Goal: Task Accomplishment & Management: Use online tool/utility

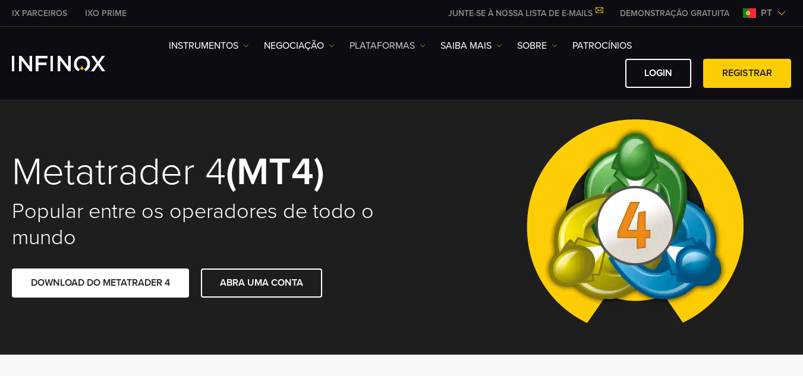
click at [380, 43] on link "PLATAFORMAS" at bounding box center [387, 46] width 76 height 14
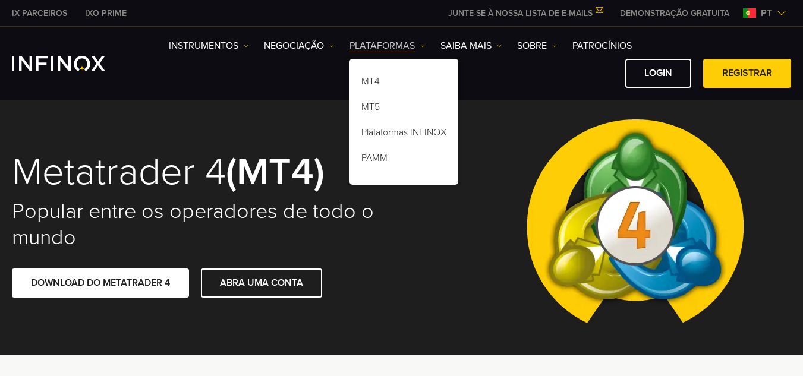
click at [380, 43] on link "PLATAFORMAS" at bounding box center [387, 46] width 76 height 14
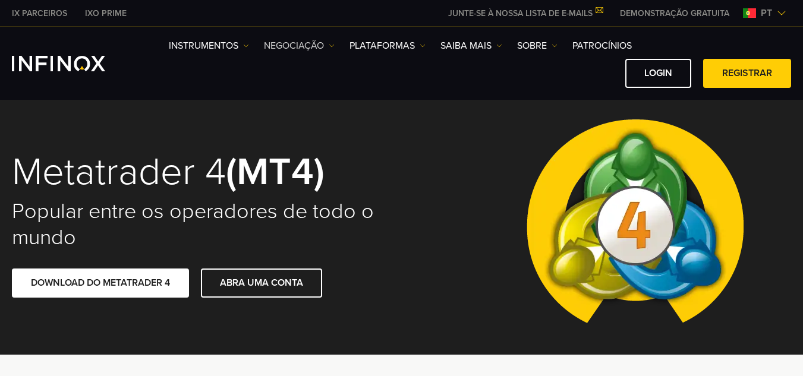
click at [300, 52] on link "NEGOCIAÇÃO" at bounding box center [299, 46] width 71 height 14
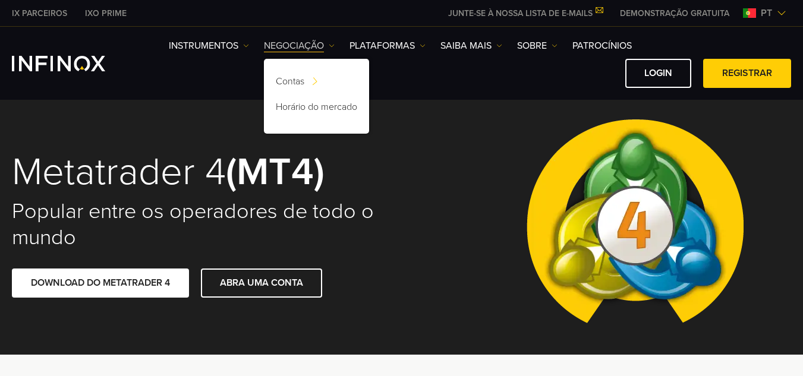
click at [304, 46] on link "NEGOCIAÇÃO" at bounding box center [299, 46] width 71 height 14
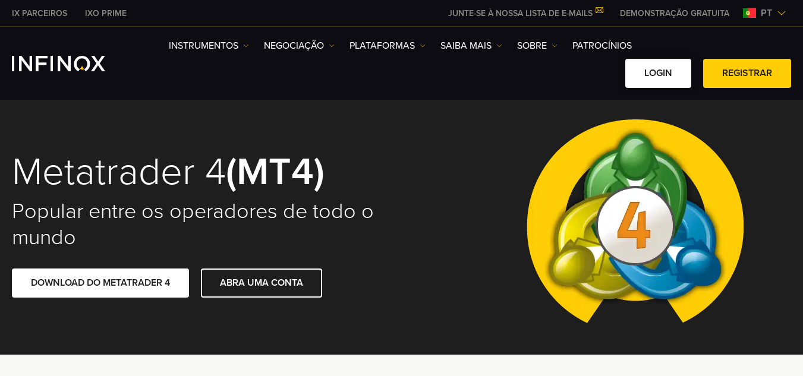
click at [647, 67] on link "Login" at bounding box center [658, 73] width 66 height 29
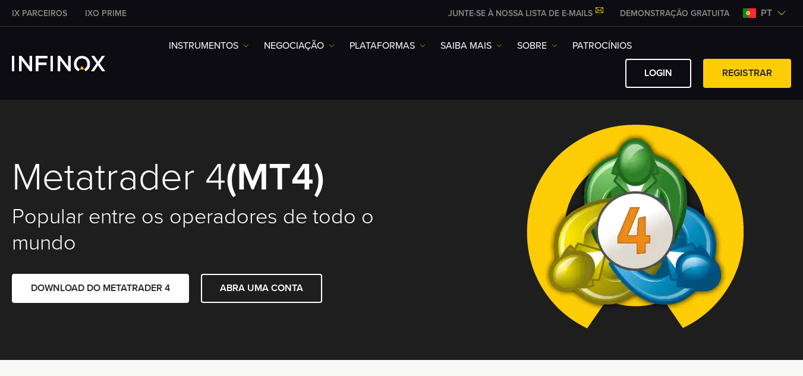
click at [63, 46] on div "Instrumentos Instrumentos Informações sobre produtos NEGOCIAÇÃO DEMO Login" at bounding box center [401, 63] width 779 height 49
click at [63, 52] on div "Instrumentos Instrumentos Informações sobre produtos NEGOCIAÇÃO DEMO Login" at bounding box center [401, 63] width 779 height 49
click at [60, 61] on img "INFINOX Logo" at bounding box center [58, 63] width 93 height 15
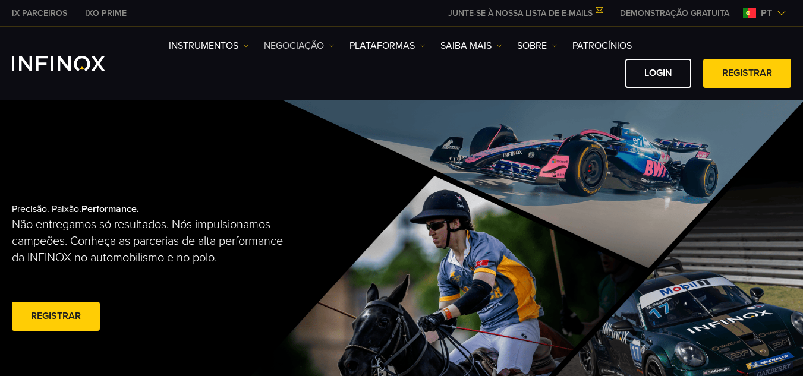
click at [323, 47] on link "NEGOCIAÇÃO" at bounding box center [299, 46] width 71 height 14
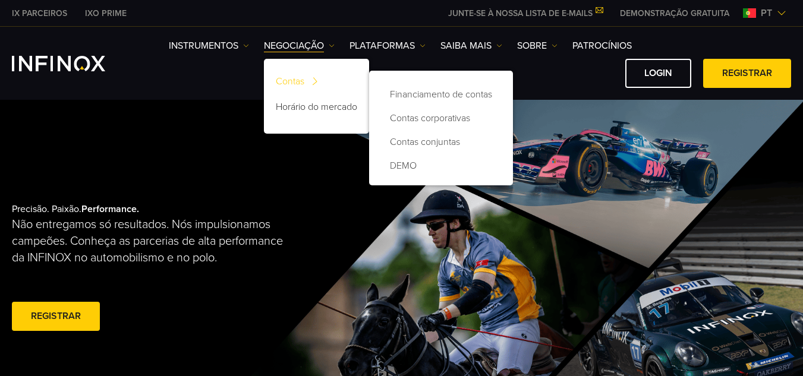
click at [291, 78] on link "Contas" at bounding box center [316, 84] width 105 height 26
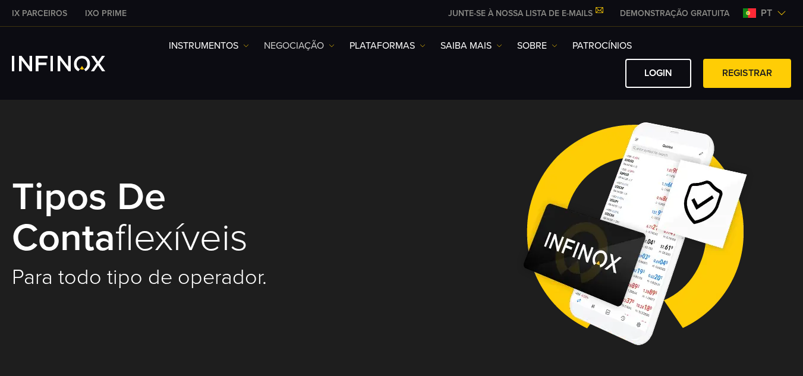
click at [313, 40] on link "NEGOCIAÇÃO" at bounding box center [299, 46] width 71 height 14
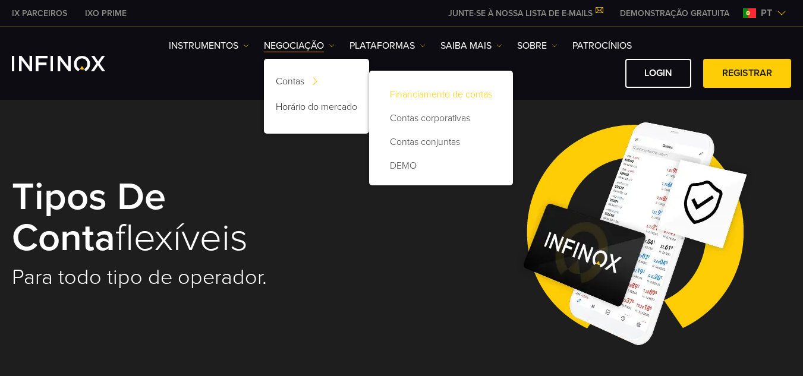
click at [427, 94] on link "Financiamento de contas" at bounding box center [441, 95] width 120 height 24
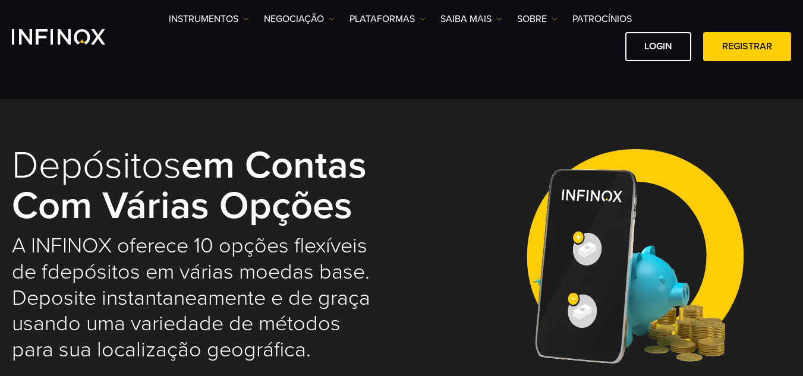
select select "***"
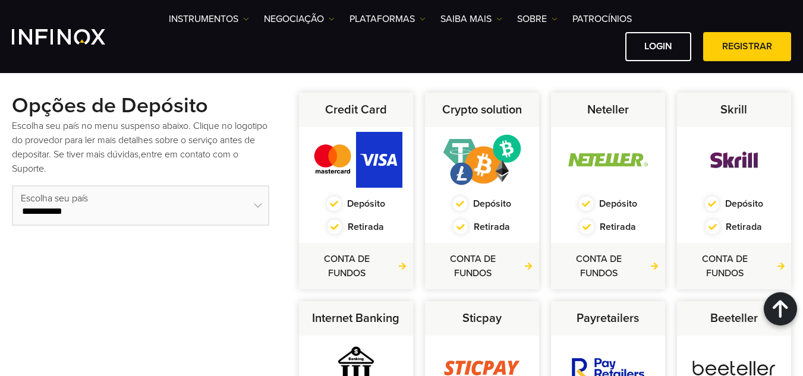
scroll to position [357, 0]
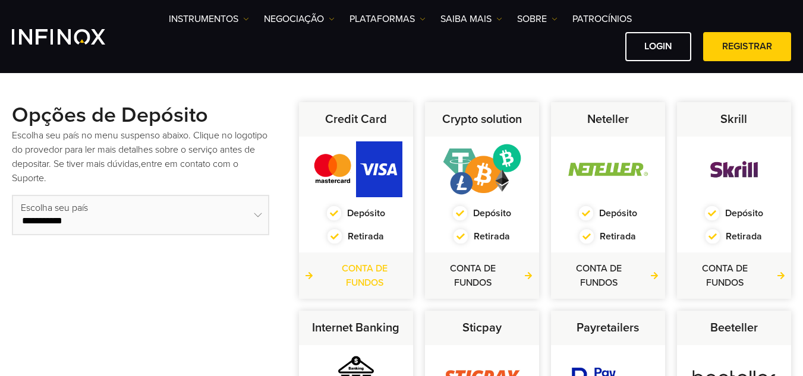
click at [378, 265] on link "CONTA DE FUNDOS" at bounding box center [356, 275] width 102 height 29
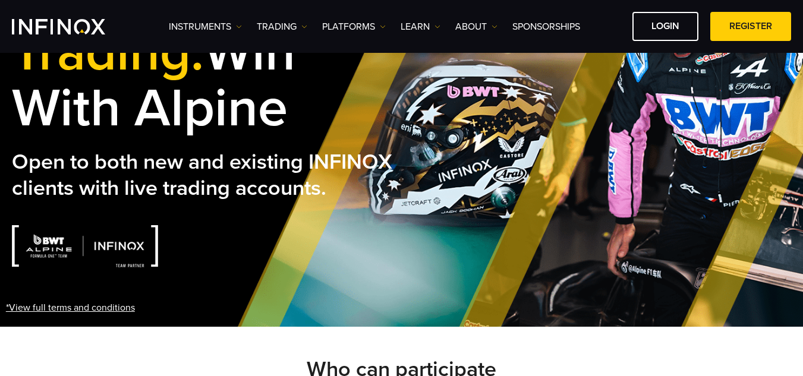
click at [90, 20] on img "INFINOX Logo" at bounding box center [58, 26] width 93 height 15
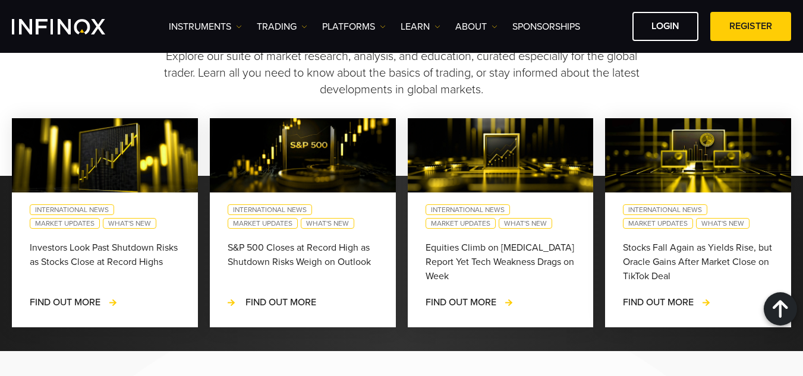
scroll to position [1070, 0]
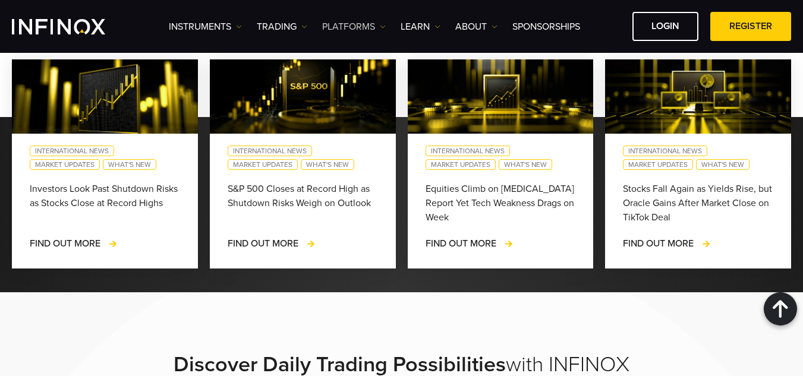
click at [367, 24] on link "PLATFORMS" at bounding box center [354, 27] width 64 height 14
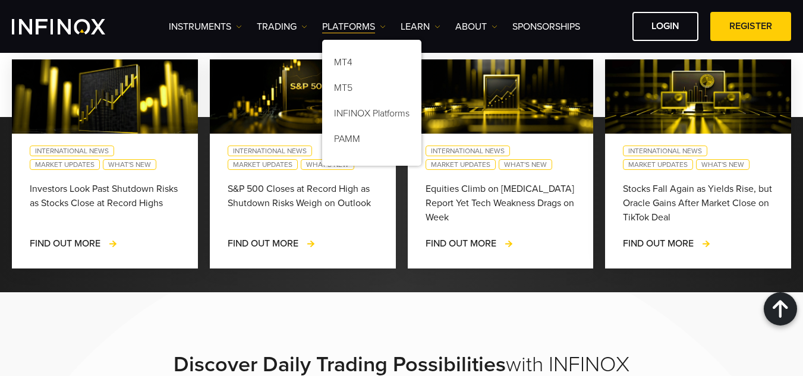
click at [316, 27] on ul "Instruments Instruments Product Information TRADING Accounts DEMO" at bounding box center [374, 27] width 411 height 14
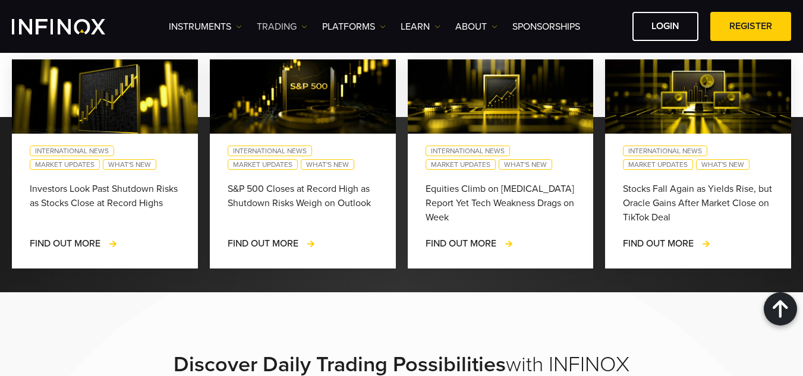
click at [298, 26] on link "TRADING" at bounding box center [282, 27] width 51 height 14
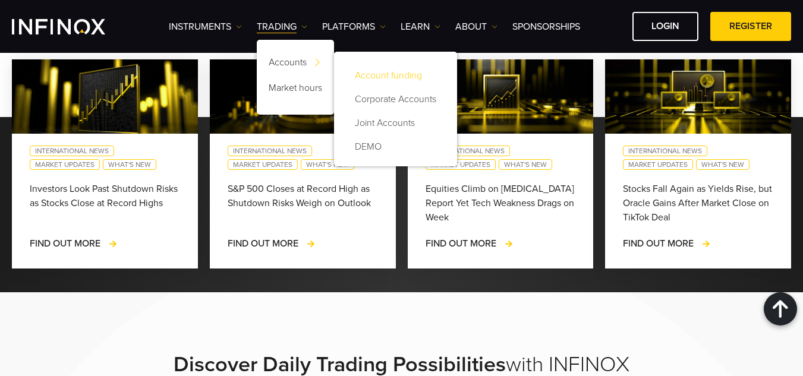
click at [408, 71] on link "Account funding" at bounding box center [395, 76] width 99 height 24
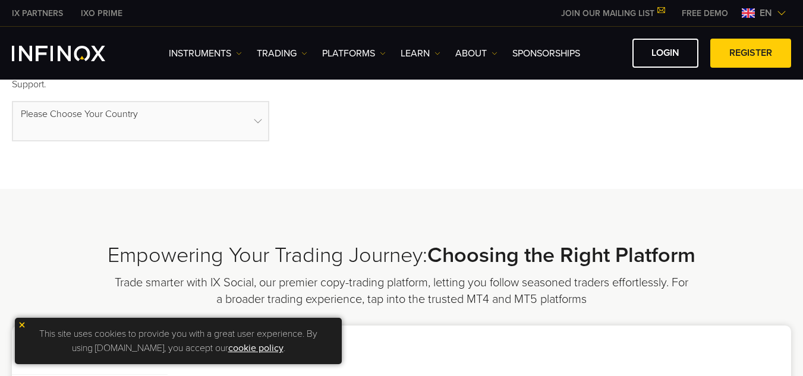
select select "***"
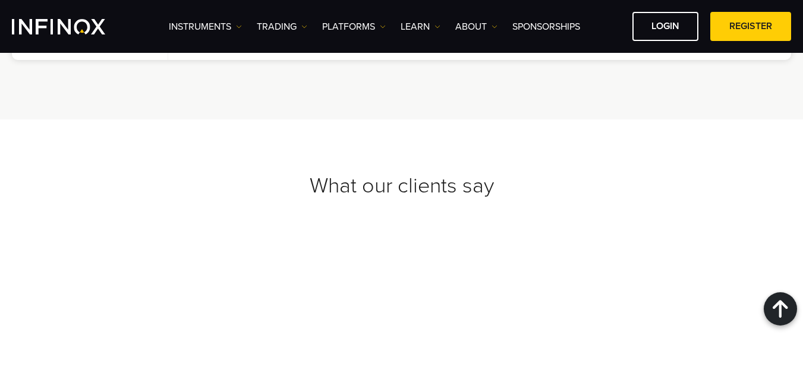
scroll to position [1325, 0]
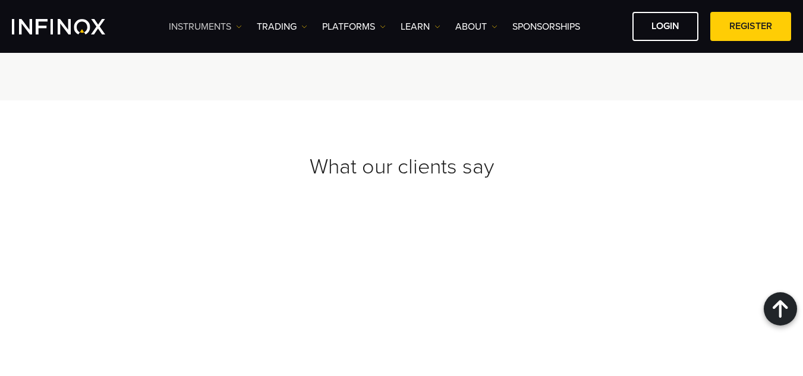
click at [225, 24] on link "Instruments" at bounding box center [205, 27] width 73 height 14
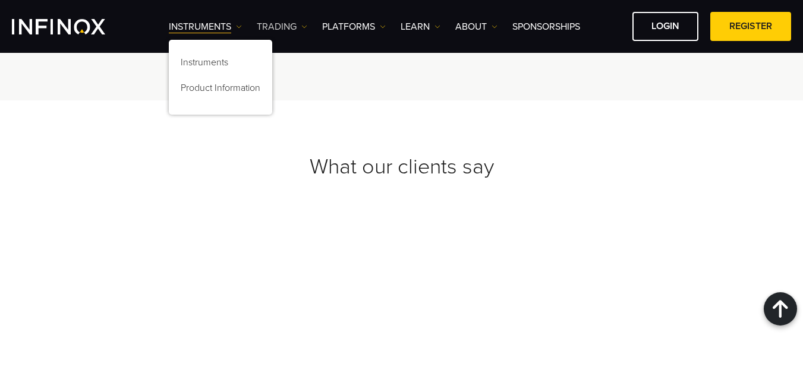
click at [269, 24] on link "TRADING" at bounding box center [282, 27] width 51 height 14
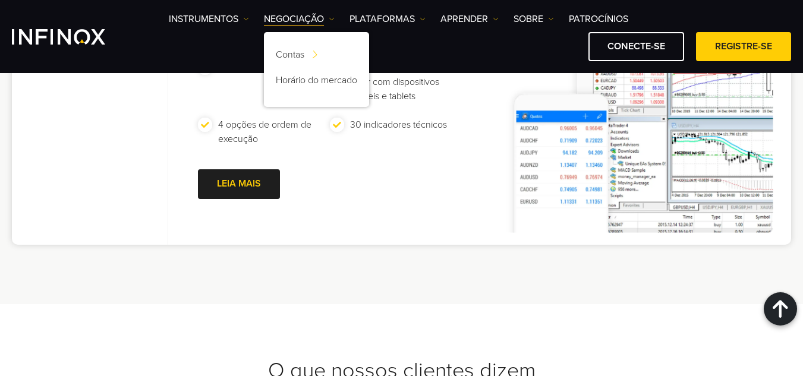
scroll to position [1460, 0]
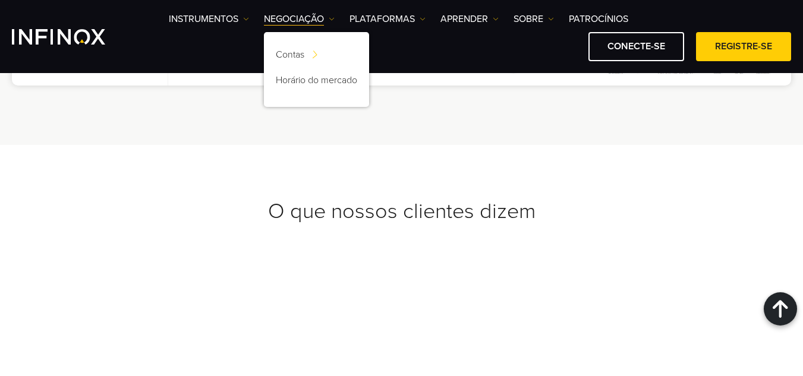
click at [87, 150] on div "O que nossos clientes dizem" at bounding box center [401, 287] width 803 height 285
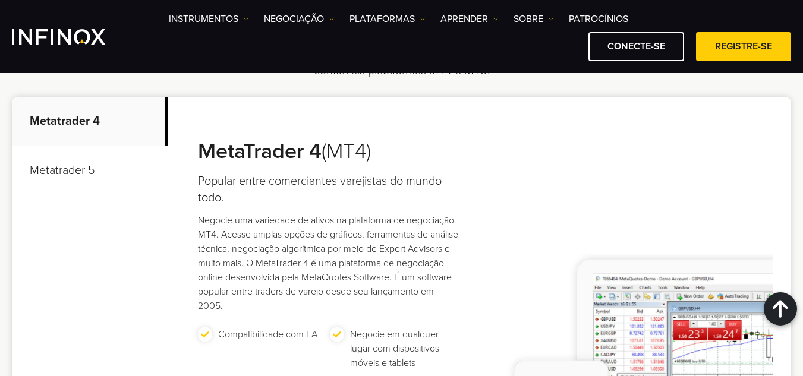
scroll to position [985, 0]
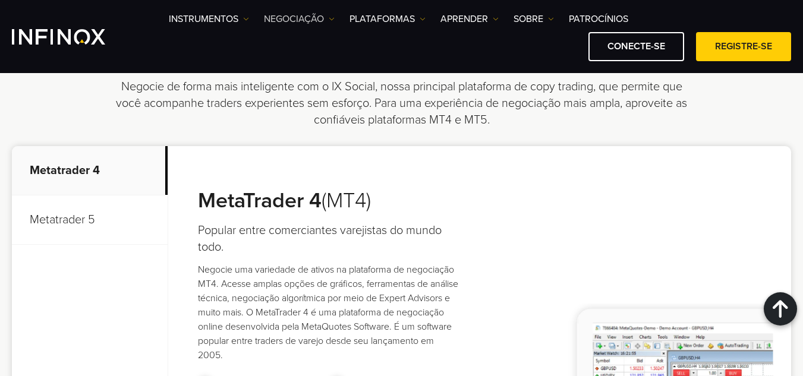
click at [319, 16] on font "NEGOCIAÇÃO" at bounding box center [294, 19] width 60 height 12
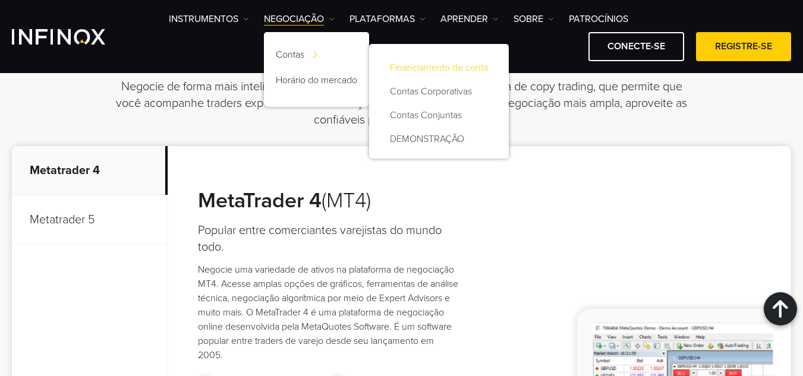
click at [464, 68] on font "Financiamento de conta" at bounding box center [439, 68] width 98 height 12
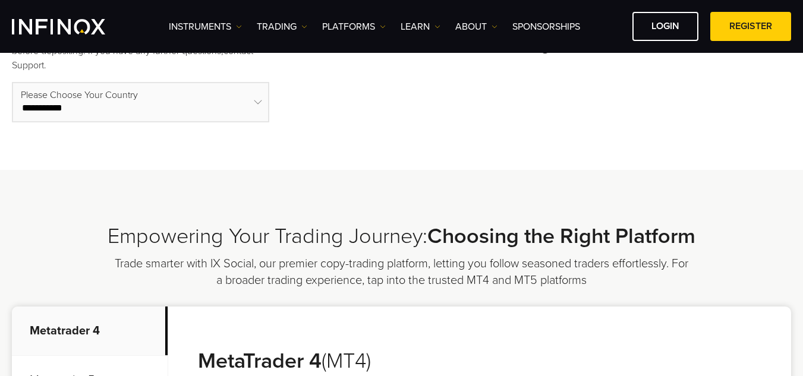
select select "***"
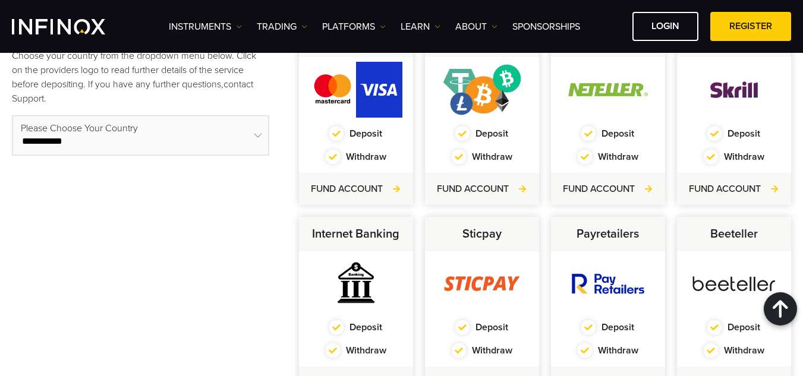
scroll to position [297, 0]
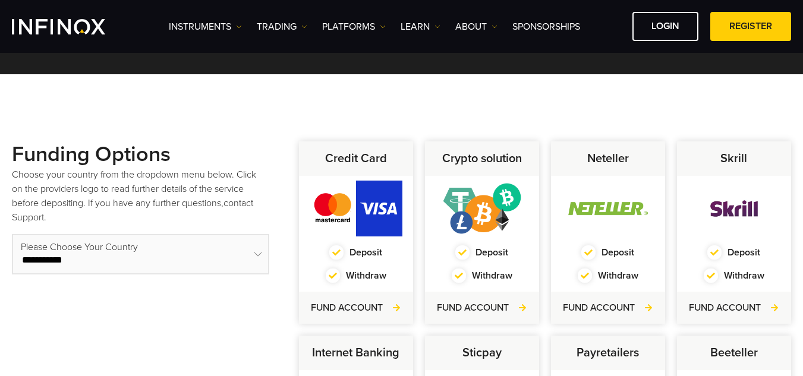
click at [235, 247] on select "**********" at bounding box center [140, 254] width 257 height 40
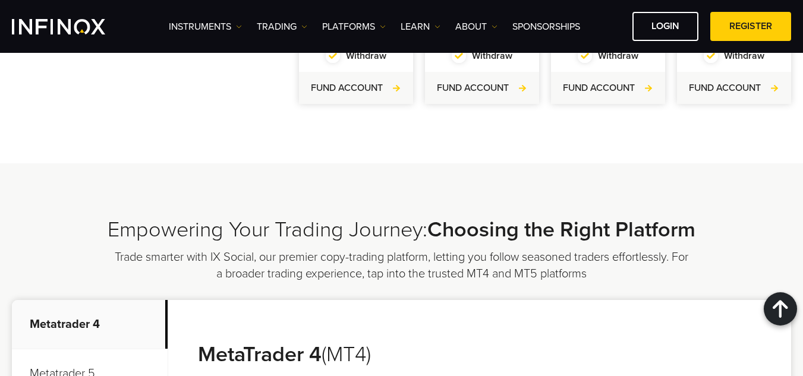
scroll to position [654, 0]
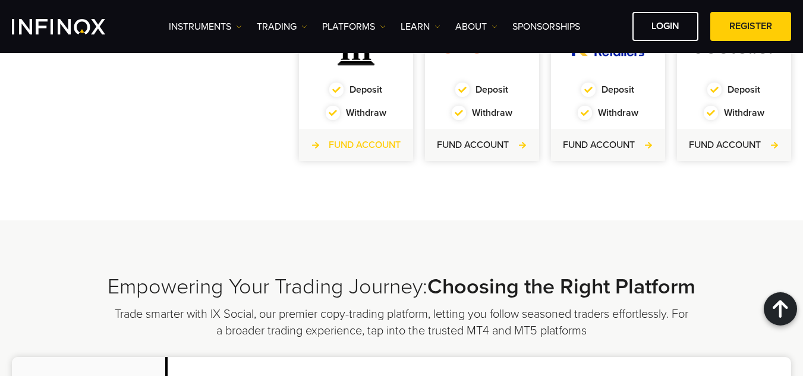
click at [369, 138] on link "FUND ACCOUNT" at bounding box center [356, 145] width 90 height 14
